Goal: Transaction & Acquisition: Register for event/course

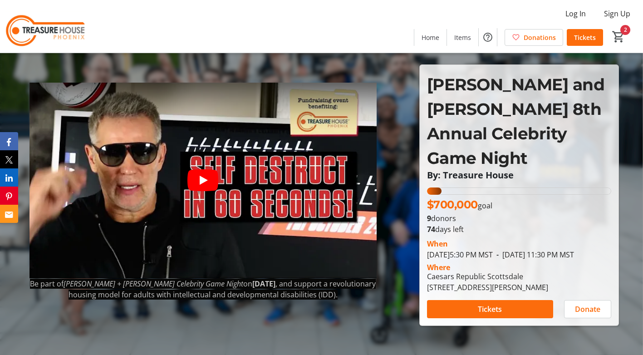
click at [211, 182] on icon "Play video" at bounding box center [202, 180] width 31 height 22
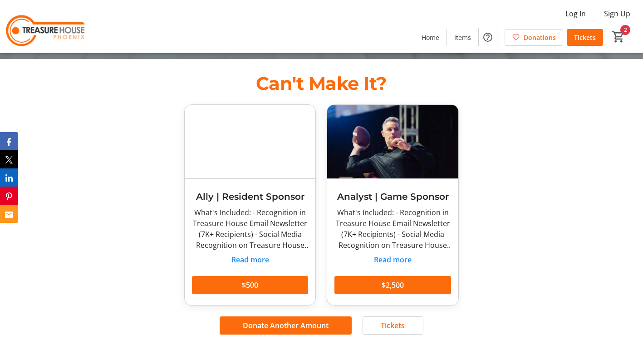
scroll to position [136, 0]
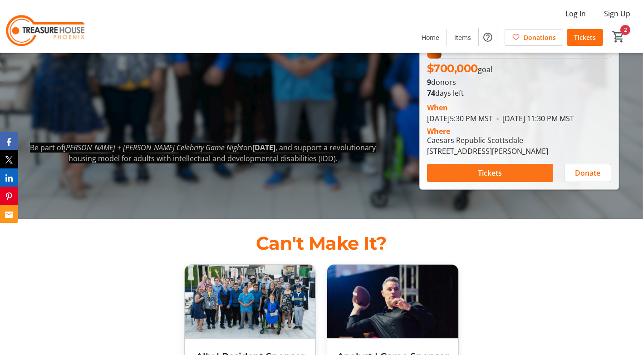
click at [490, 167] on span "Tickets" at bounding box center [490, 172] width 24 height 11
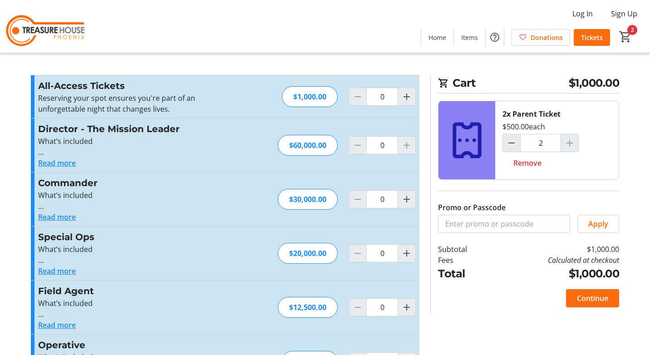
type input "2"
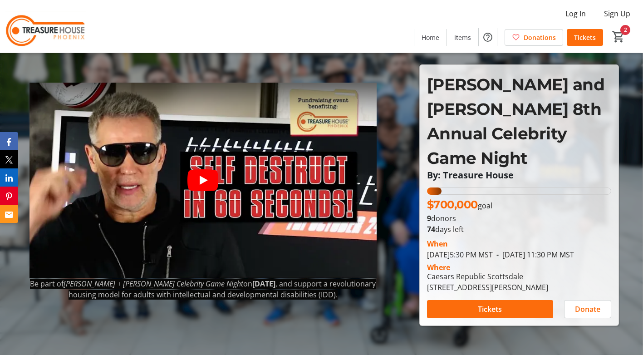
drag, startPoint x: 617, startPoint y: 106, endPoint x: 602, endPoint y: 116, distance: 18.1
click at [617, 106] on div "[PERSON_NAME] and [PERSON_NAME] 8th Annual Celebrity Game Night By: Treasure Ho…" at bounding box center [519, 195] width 199 height 260
